Goal: Obtain resource: Obtain resource

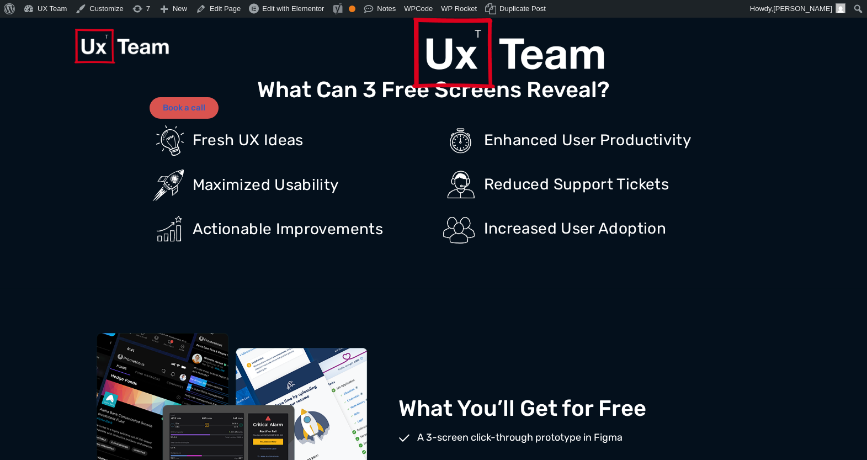
scroll to position [938, 0]
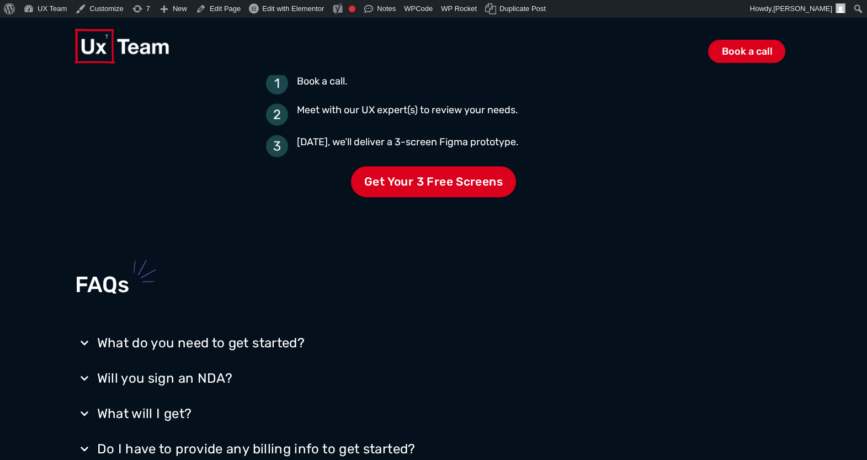
scroll to position [1667, 0]
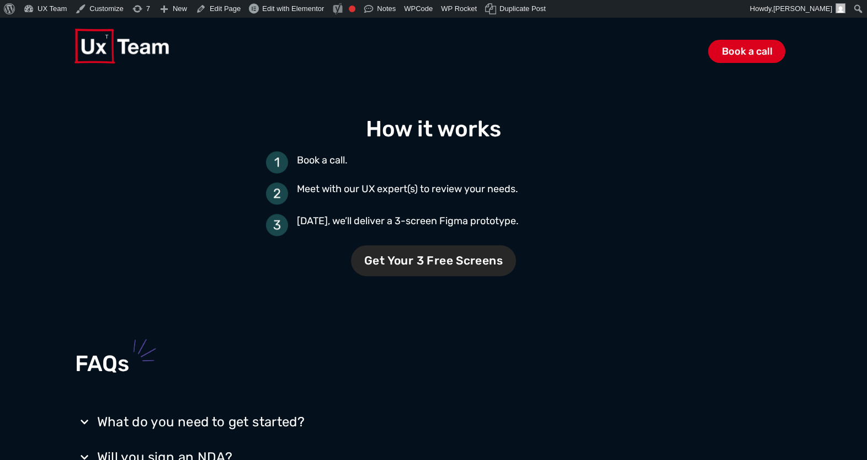
click at [409, 263] on span "Get Your 3 Free Screens" at bounding box center [433, 260] width 165 height 31
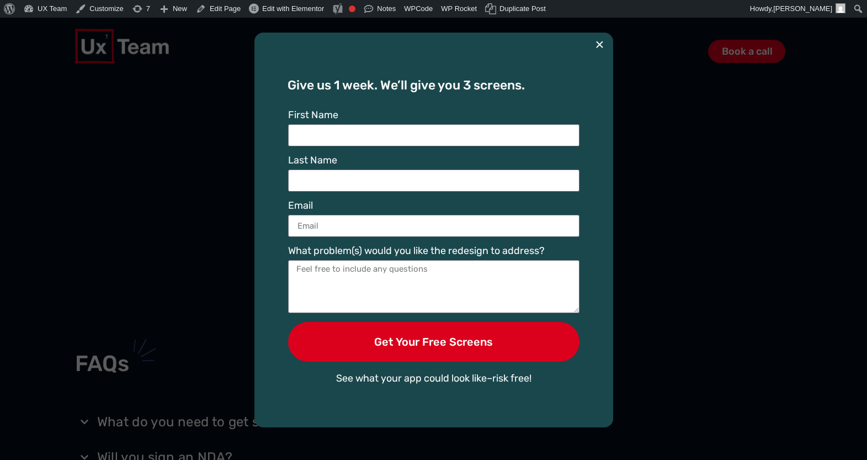
click at [601, 41] on button "×" at bounding box center [599, 45] width 9 height 24
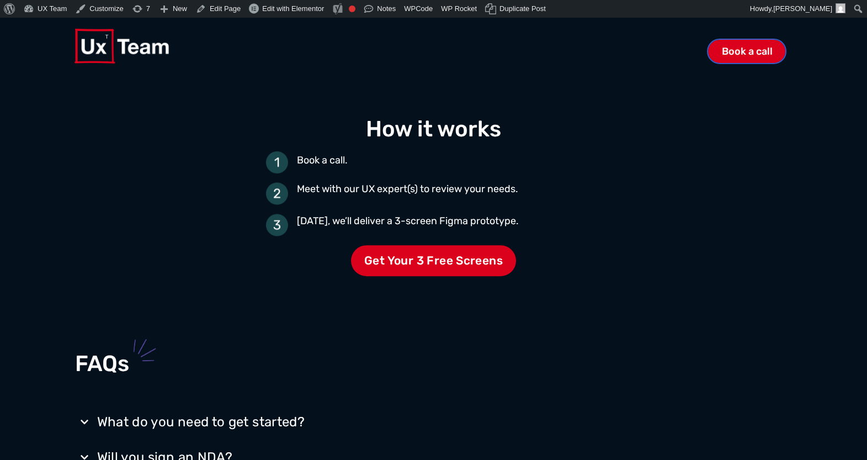
click at [747, 55] on span "Book a call" at bounding box center [746, 51] width 51 height 10
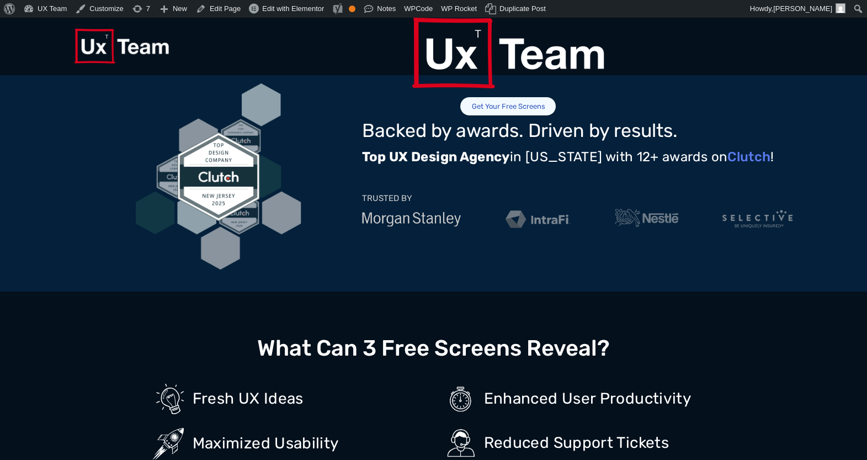
scroll to position [520, 0]
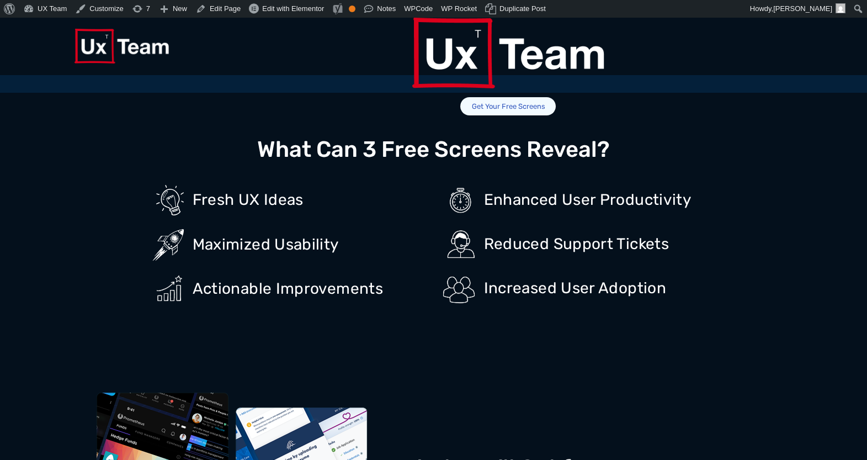
scroll to position [726, 0]
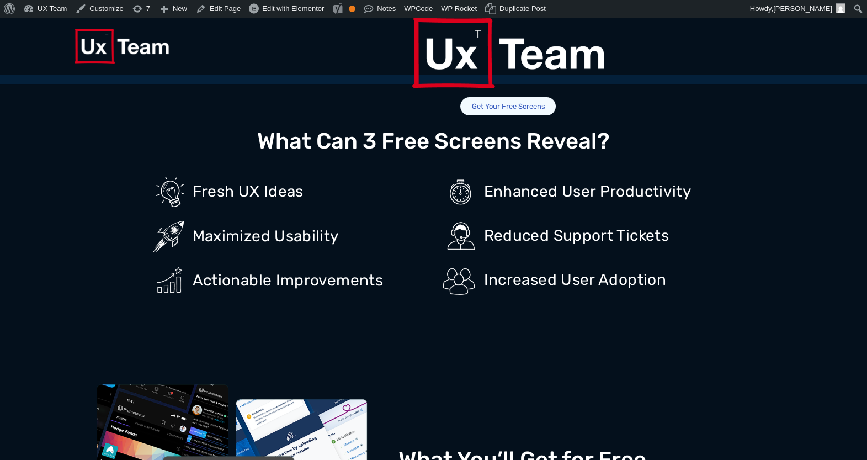
click at [556, 97] on span "Get Your Free Screens" at bounding box center [507, 106] width 95 height 18
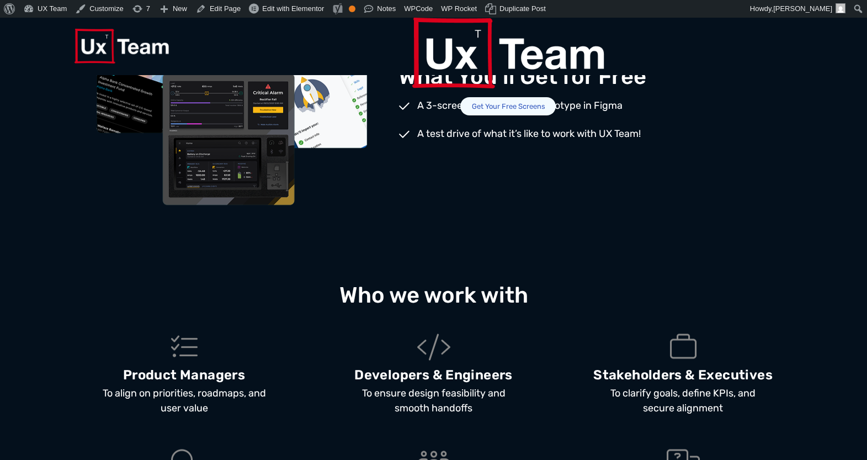
scroll to position [1120, 0]
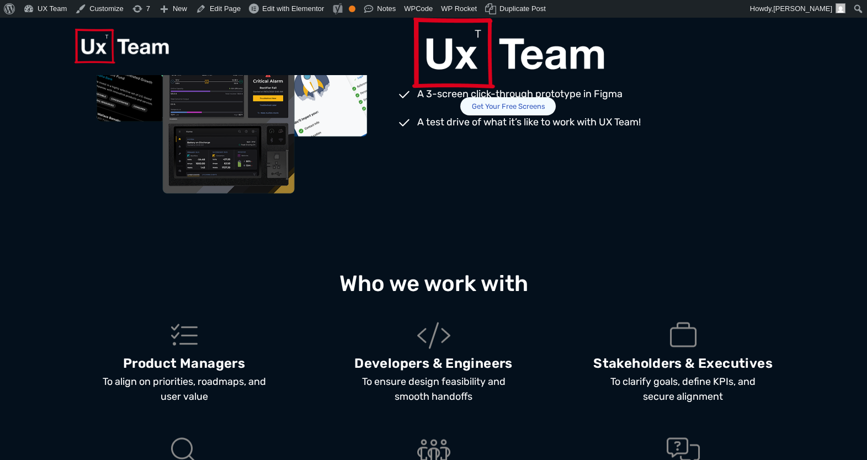
click at [556, 97] on span "Get Your Free Screens" at bounding box center [507, 106] width 95 height 18
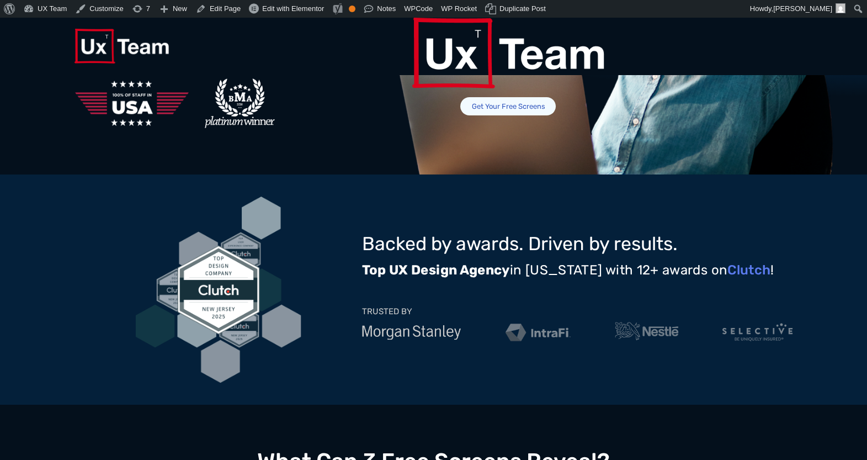
scroll to position [0, 0]
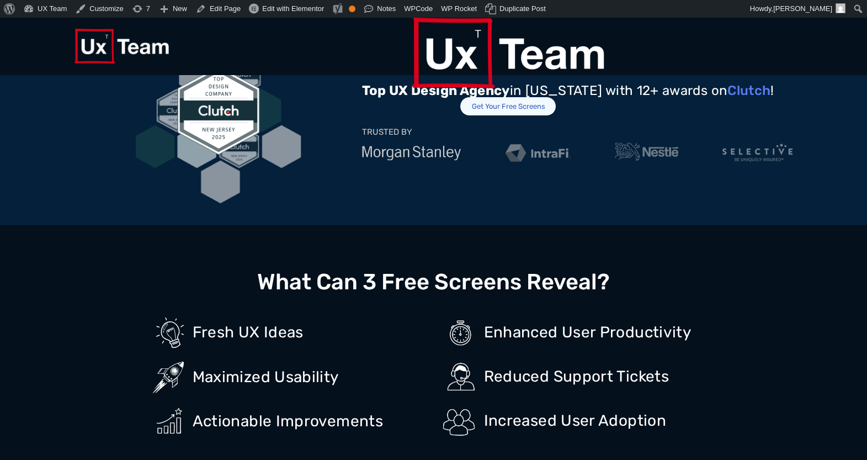
scroll to position [613, 0]
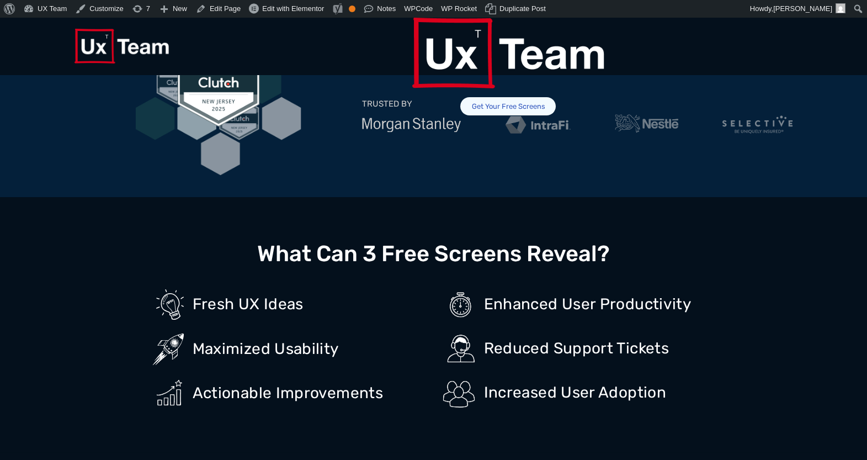
click at [556, 97] on span "Get Your Free Screens" at bounding box center [507, 106] width 95 height 18
click at [374, 197] on div "What Can 3 Free Screens Reveal? Fresh UX Ideas Maximized Usability Actionable I…" at bounding box center [433, 324] width 717 height 255
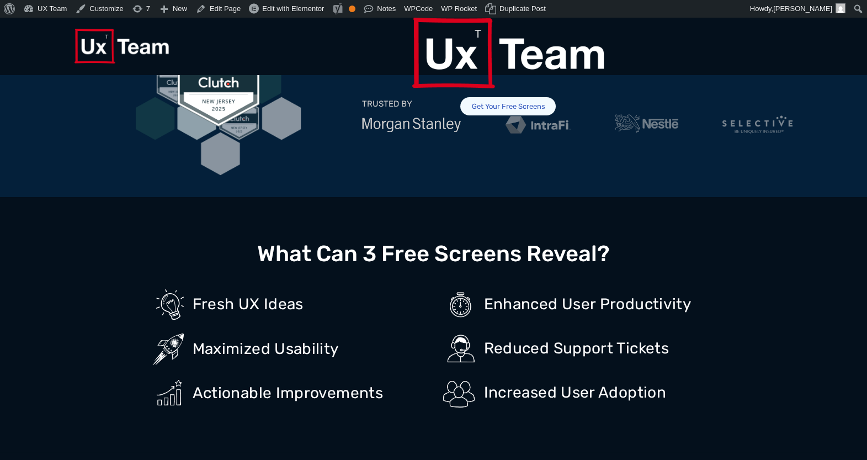
click at [556, 97] on span "Get Your Free Screens" at bounding box center [507, 106] width 95 height 18
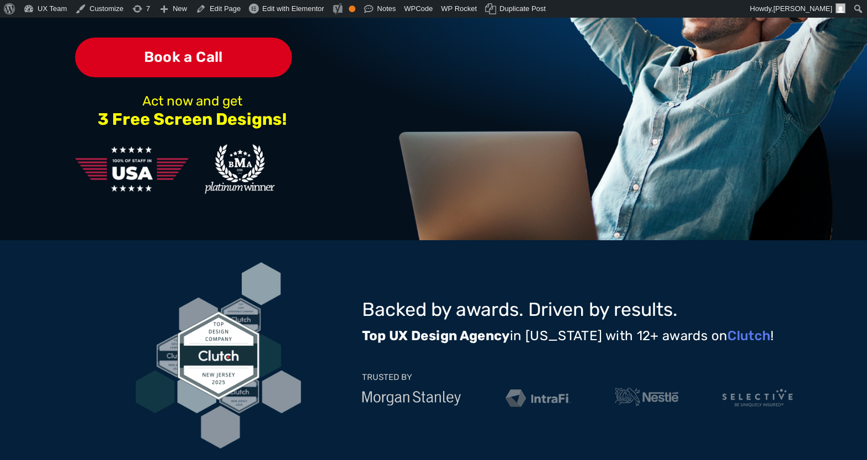
scroll to position [0, 0]
